Goal: Task Accomplishment & Management: Manage account settings

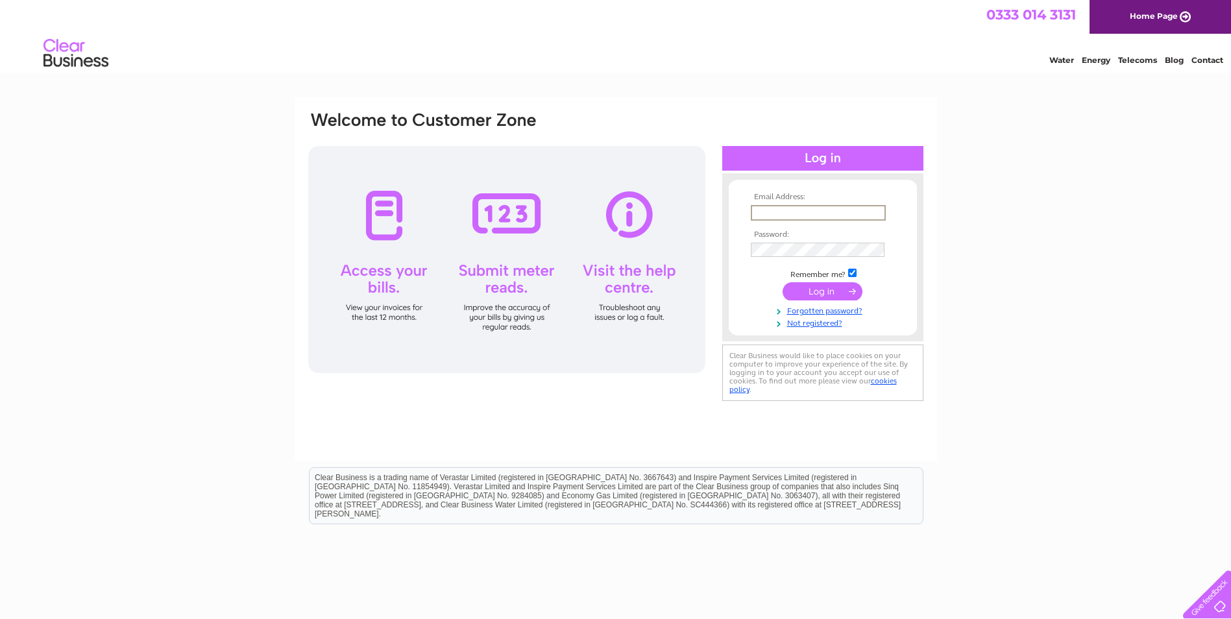
click at [830, 215] on input "text" at bounding box center [818, 213] width 135 height 16
type input "[EMAIL_ADDRESS][DOMAIN_NAME]"
drag, startPoint x: 856, startPoint y: 215, endPoint x: 709, endPoint y: 215, distance: 147.3
click at [709, 215] on div "Email Address: office@eastfifefc.co.uk Password:" at bounding box center [616, 257] width 618 height 294
click at [856, 214] on input "[EMAIL_ADDRESS][DOMAIN_NAME]" at bounding box center [818, 213] width 135 height 16
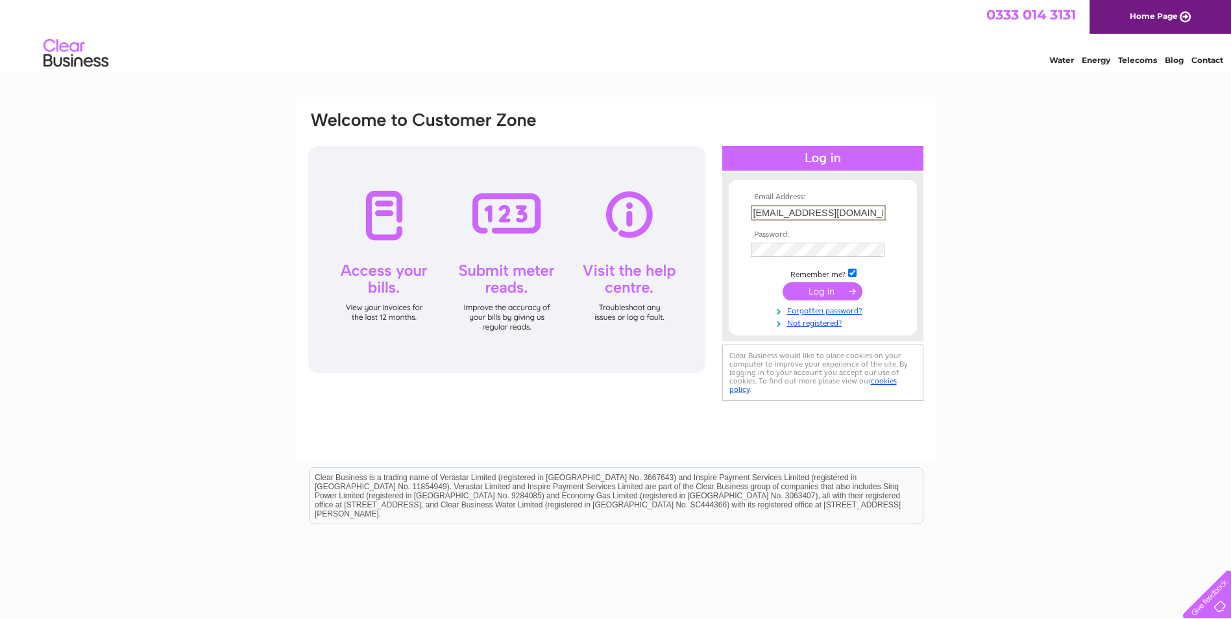
click at [854, 193] on th "Email Address:" at bounding box center [823, 197] width 151 height 9
click at [853, 213] on input "[EMAIL_ADDRESS][DOMAIN_NAME]" at bounding box center [818, 213] width 135 height 16
click at [779, 212] on input "text" at bounding box center [818, 213] width 135 height 16
click at [734, 213] on form "Email Address: Password: Remember me?" at bounding box center [823, 260] width 188 height 134
click at [763, 210] on input "text" at bounding box center [818, 213] width 135 height 16
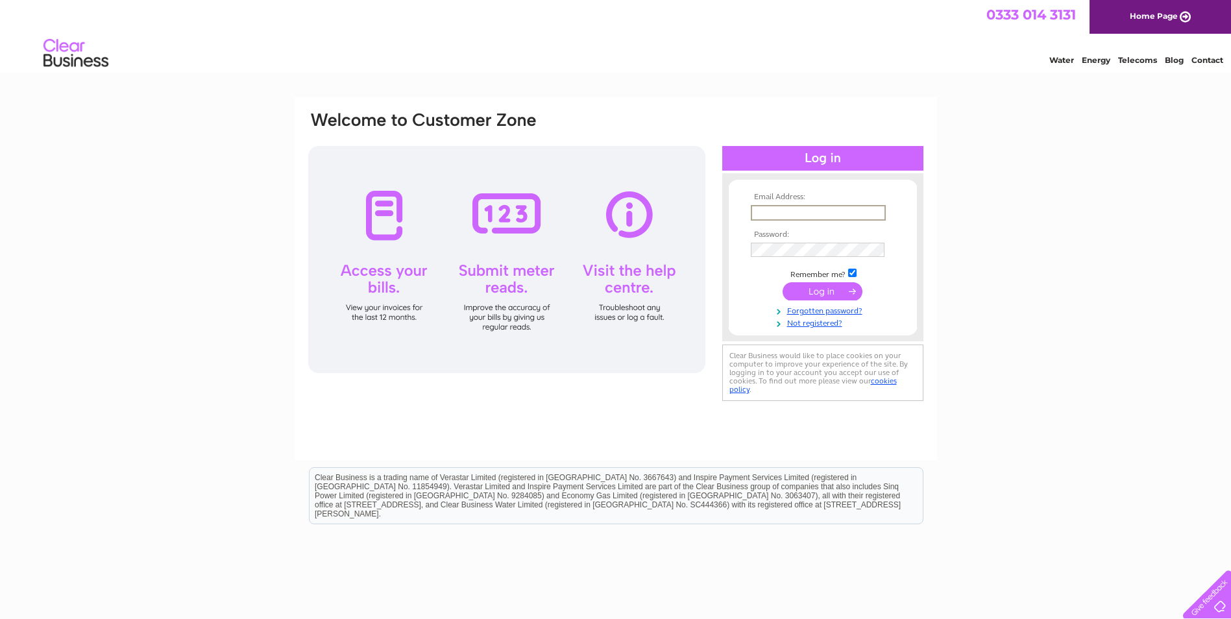
click at [800, 213] on input "text" at bounding box center [818, 213] width 135 height 16
type input "[EMAIL_ADDRESS][DOMAIN_NAME]"
click at [808, 297] on input "submit" at bounding box center [823, 291] width 80 height 18
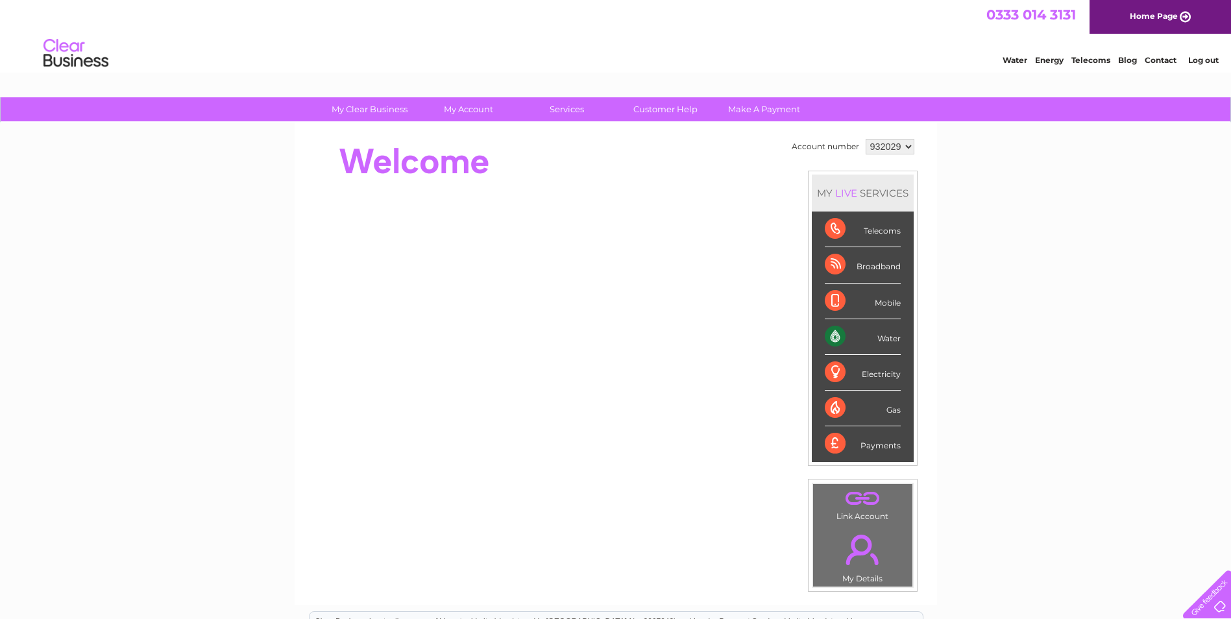
click at [498, 166] on div at bounding box center [543, 162] width 473 height 52
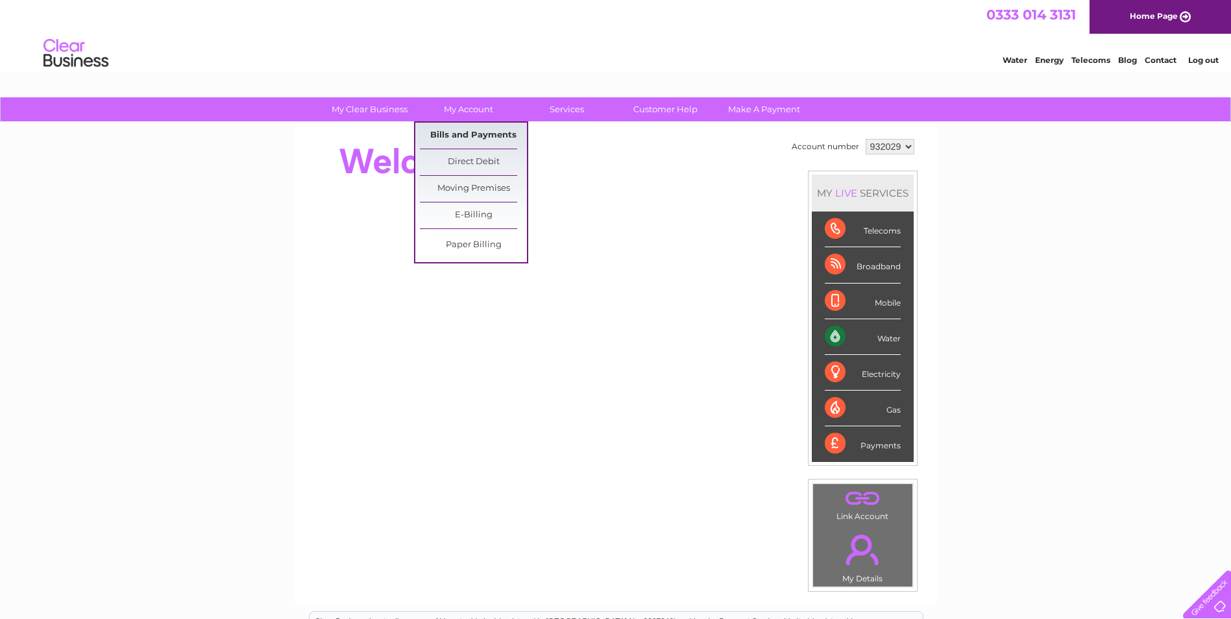
click at [468, 132] on link "Bills and Payments" at bounding box center [473, 136] width 107 height 26
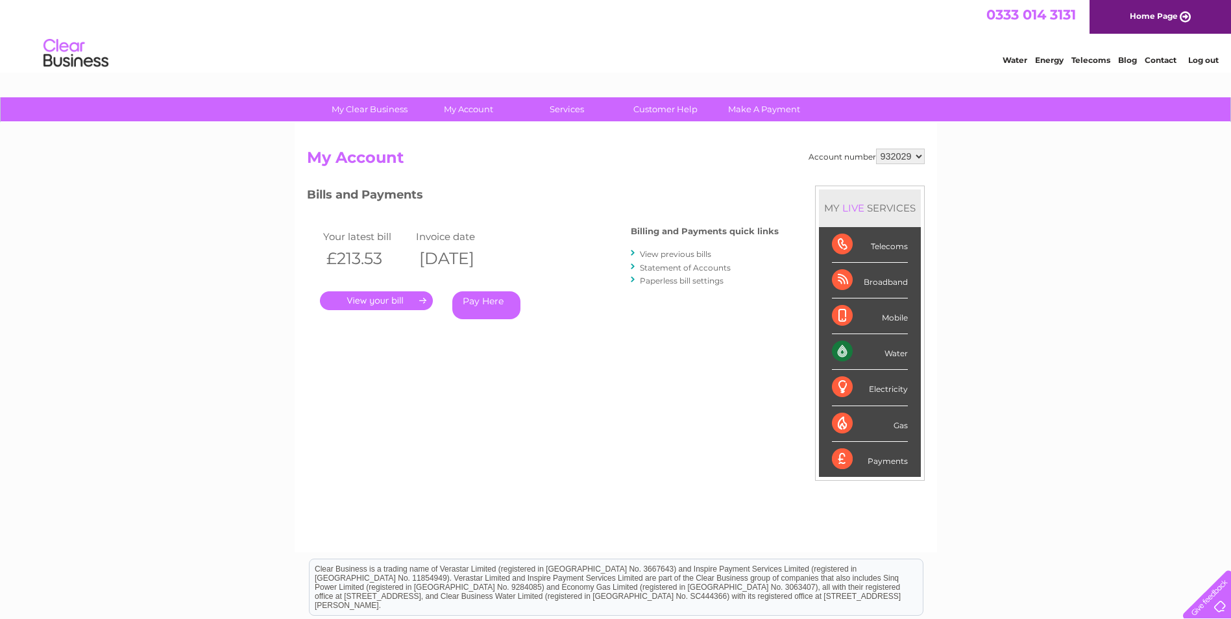
click at [397, 298] on link "." at bounding box center [376, 300] width 113 height 19
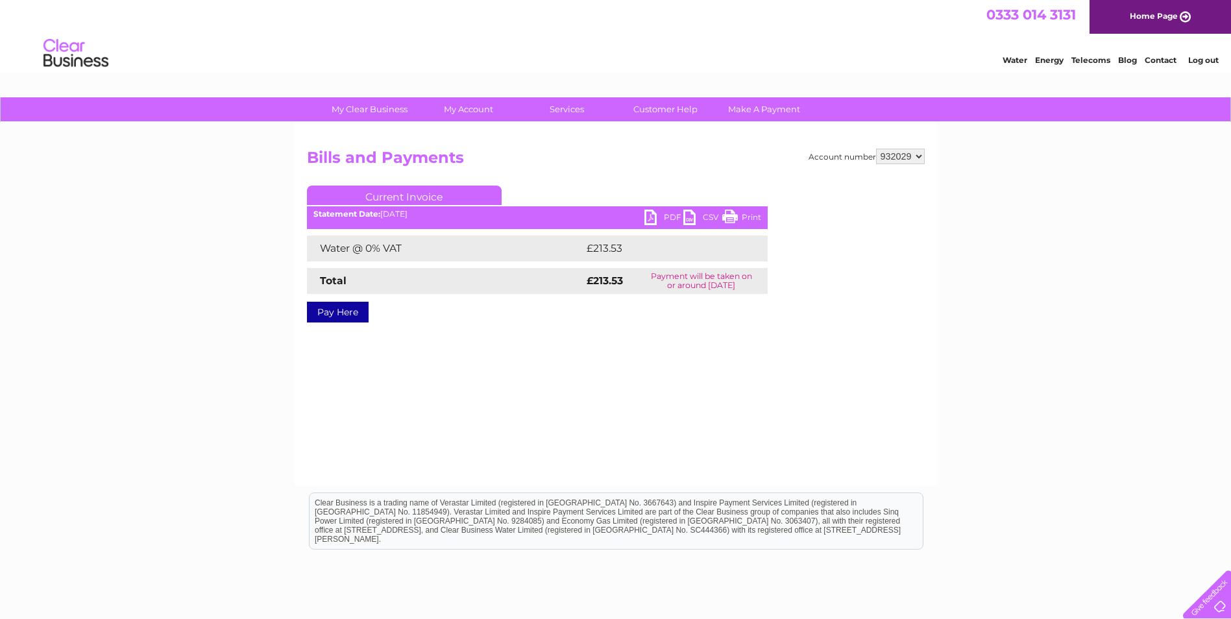
click at [656, 218] on link "PDF" at bounding box center [664, 219] width 39 height 19
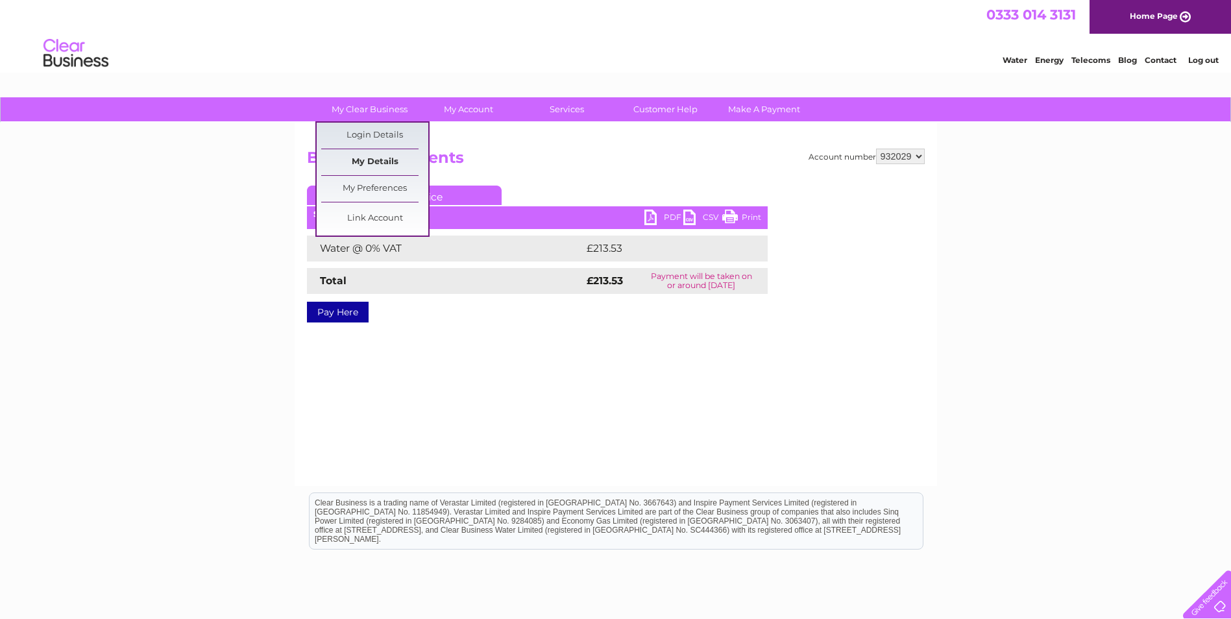
click at [371, 163] on link "My Details" at bounding box center [374, 162] width 107 height 26
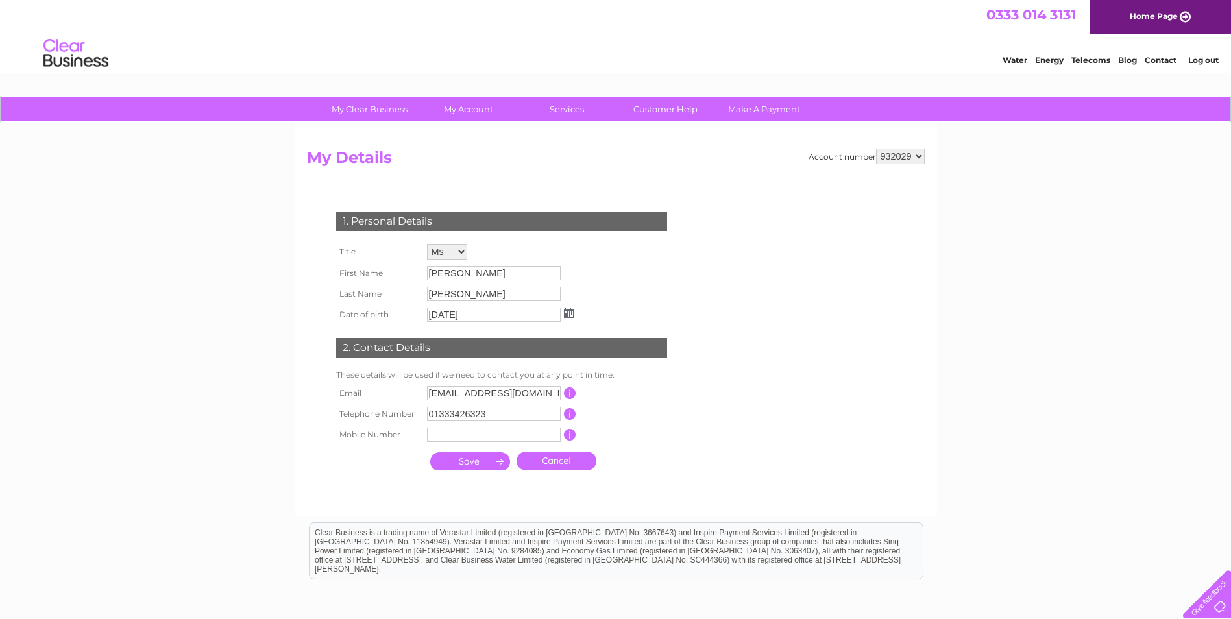
click at [563, 458] on link "Cancel" at bounding box center [557, 461] width 80 height 19
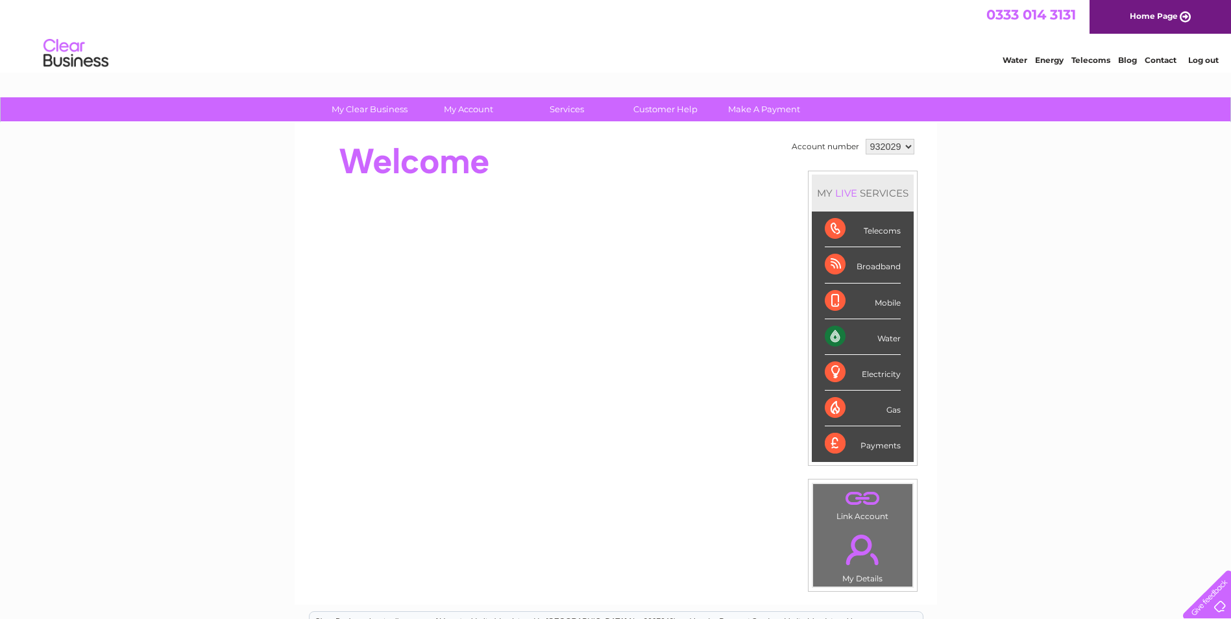
click at [868, 558] on link "." at bounding box center [863, 549] width 93 height 45
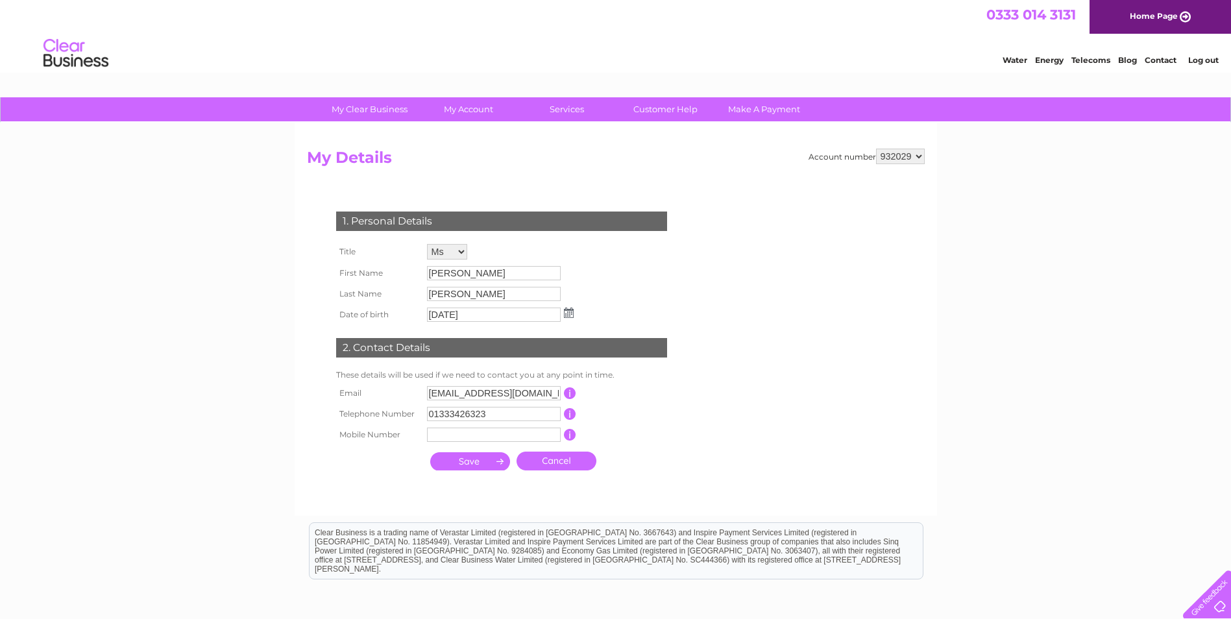
click at [578, 463] on link "Cancel" at bounding box center [557, 461] width 80 height 19
